Goal: Task Accomplishment & Management: Manage account settings

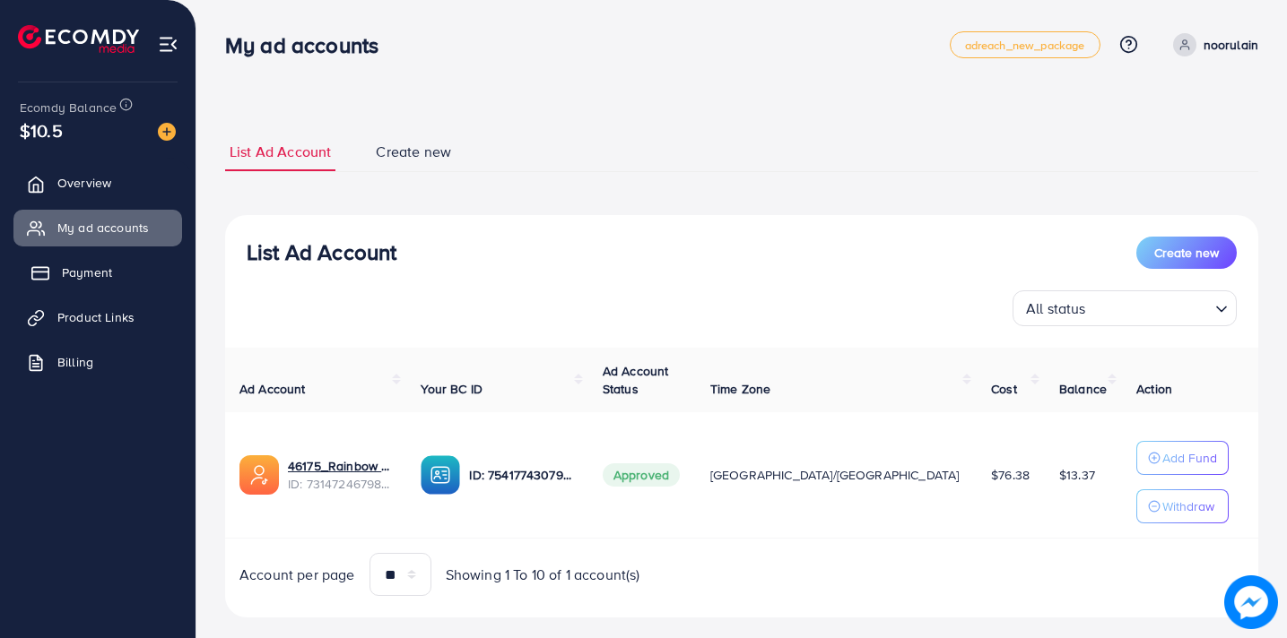
click at [143, 275] on link "Payment" at bounding box center [97, 273] width 169 height 36
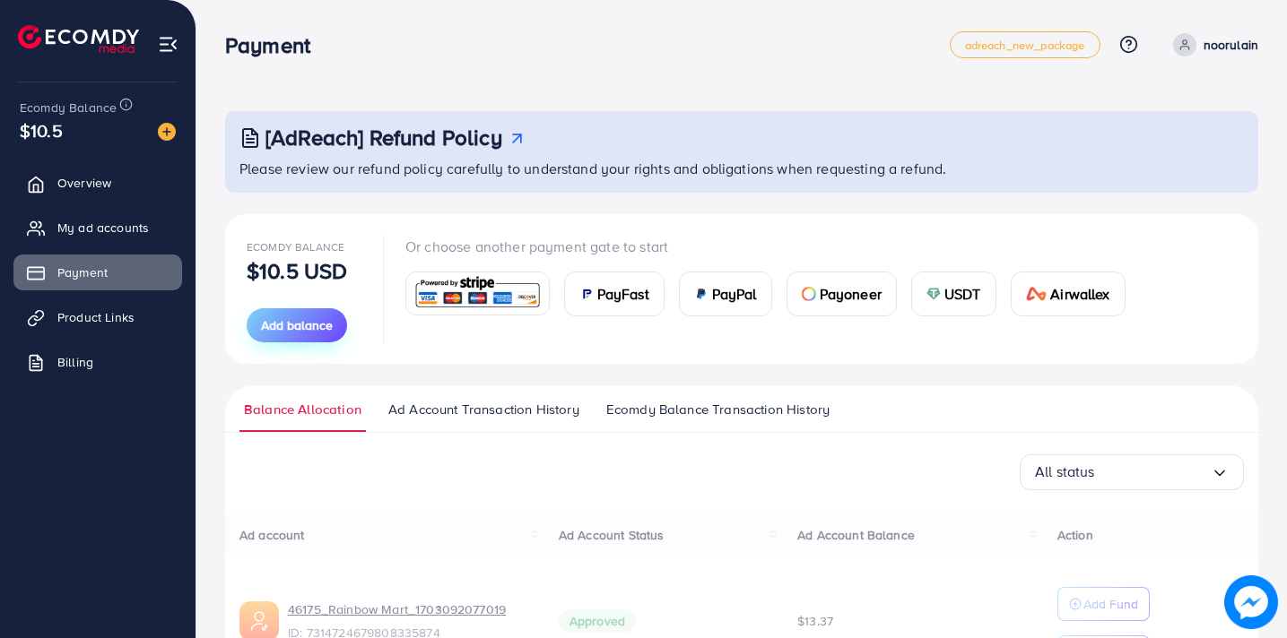
click at [316, 318] on span "Add balance" at bounding box center [297, 326] width 72 height 18
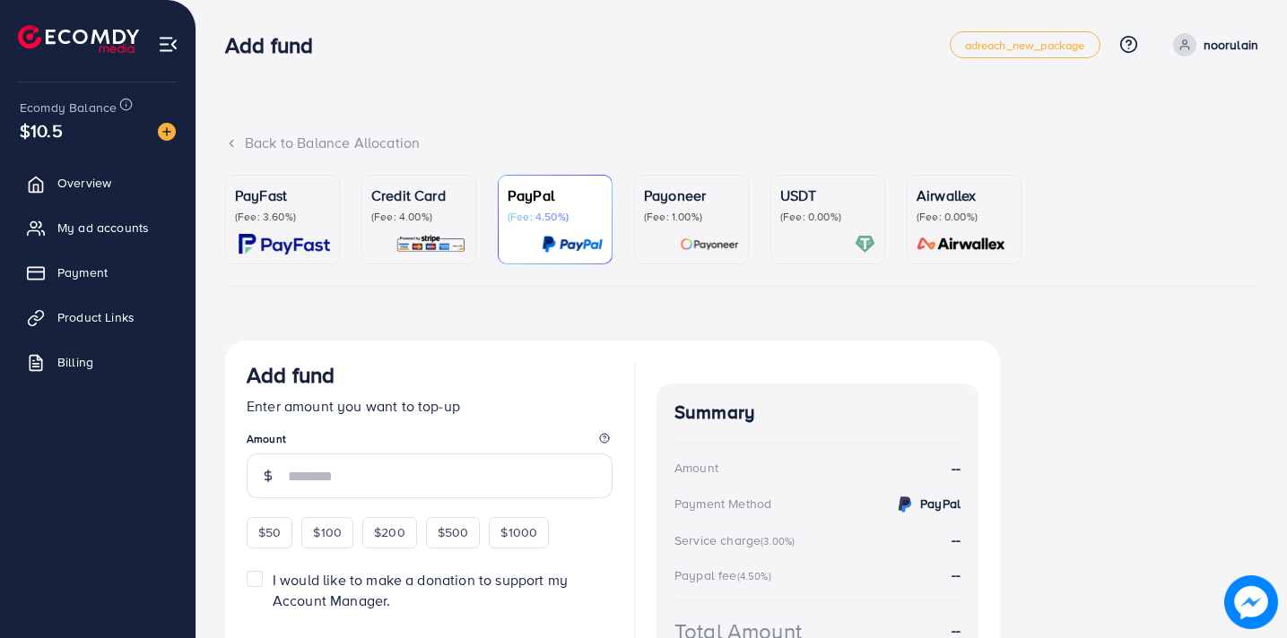
click at [428, 231] on div "Credit Card (Fee: 4.00%)" at bounding box center [418, 220] width 95 height 70
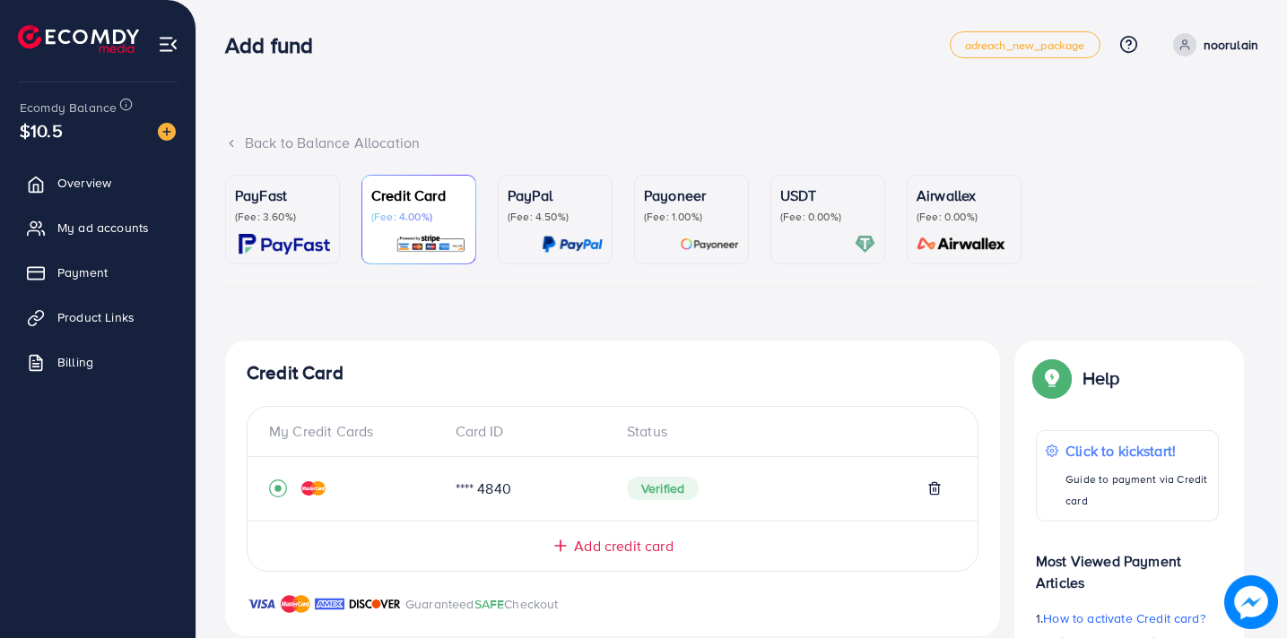
click at [662, 552] on span "Add credit card" at bounding box center [623, 546] width 99 height 21
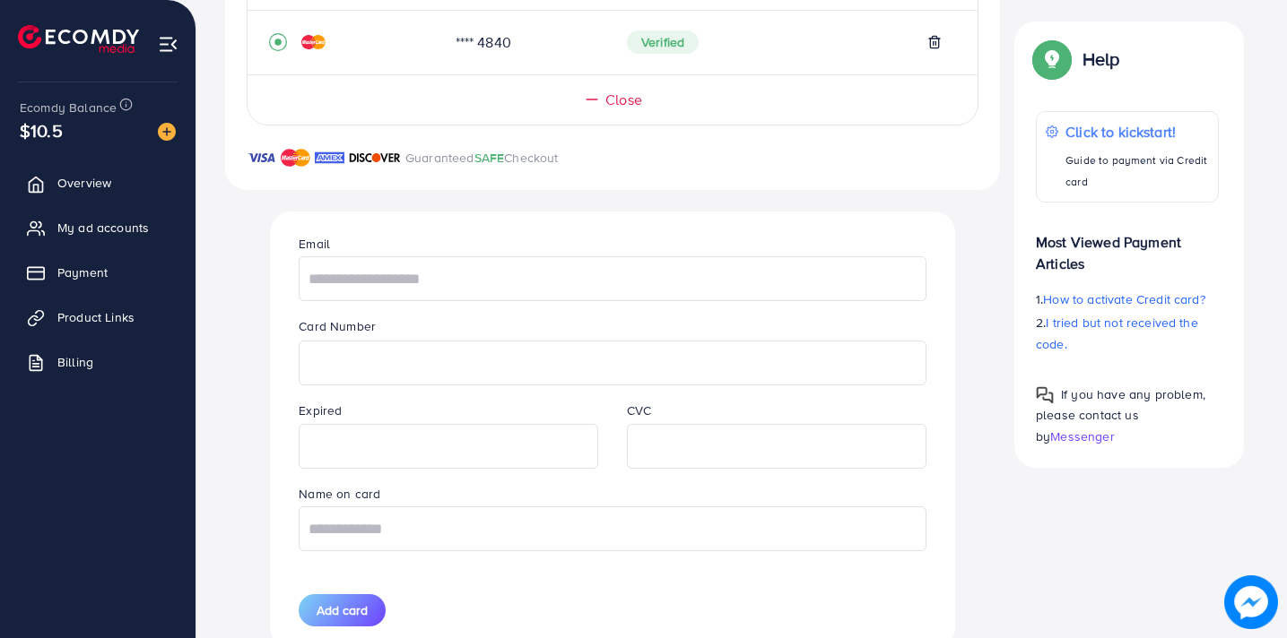
scroll to position [440, 0]
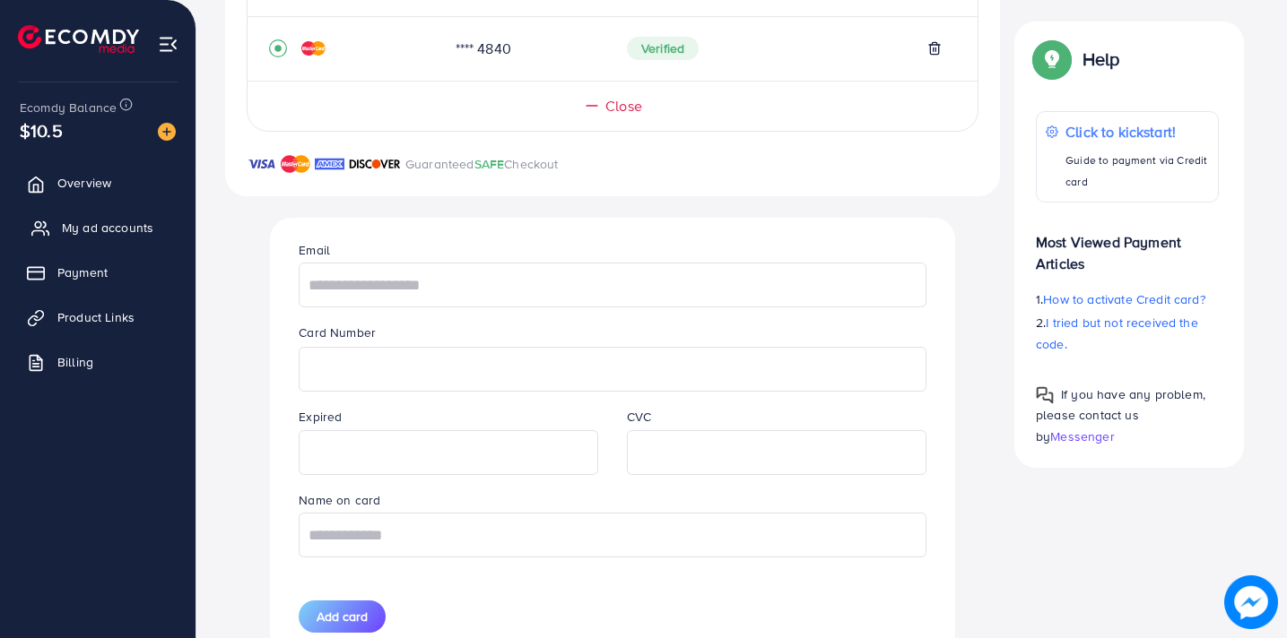
click at [105, 221] on span "My ad accounts" at bounding box center [107, 228] width 91 height 18
